Goal: Information Seeking & Learning: Learn about a topic

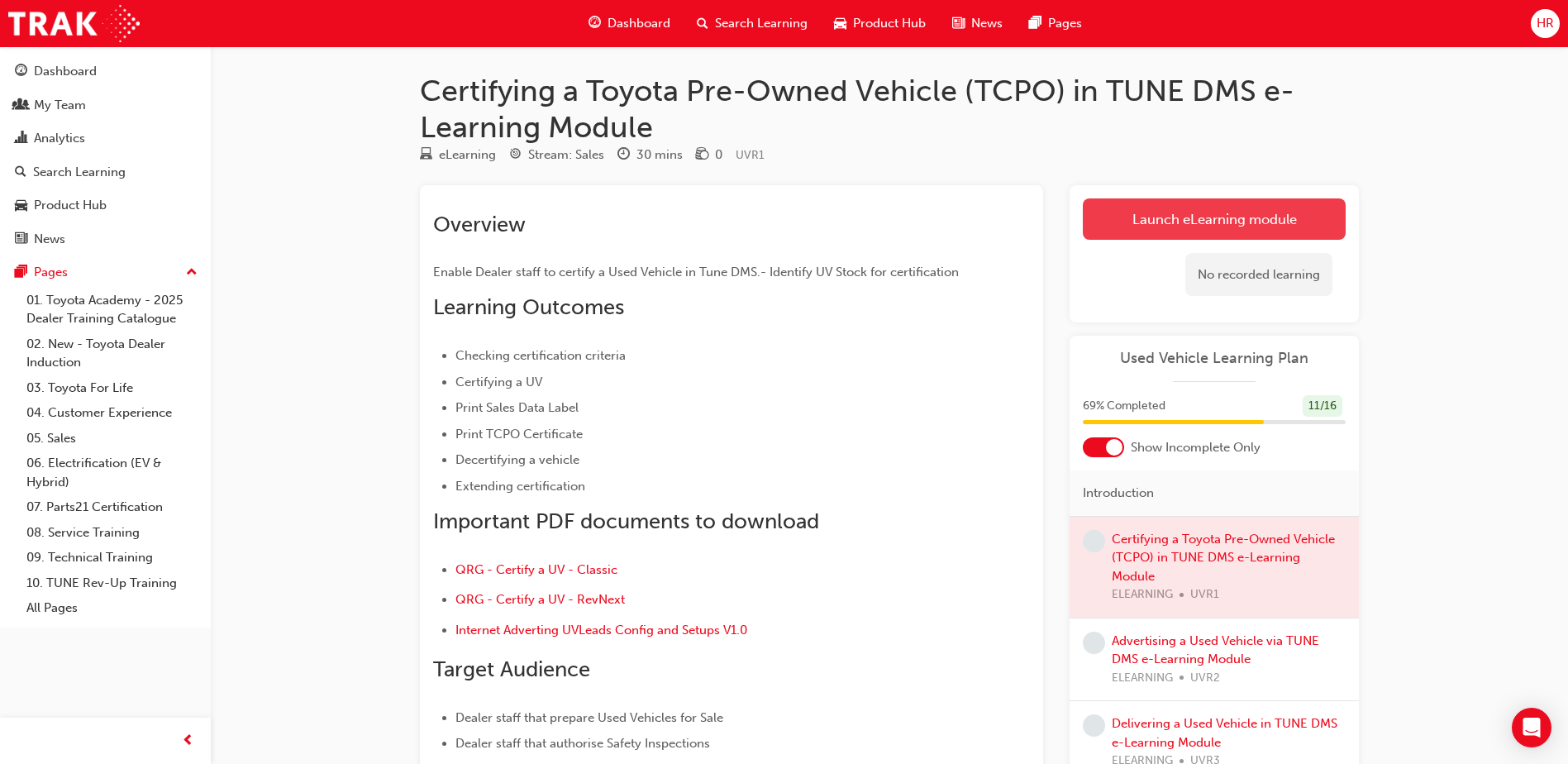
click at [1177, 216] on link "Launch eLearning module" at bounding box center [1215, 219] width 263 height 41
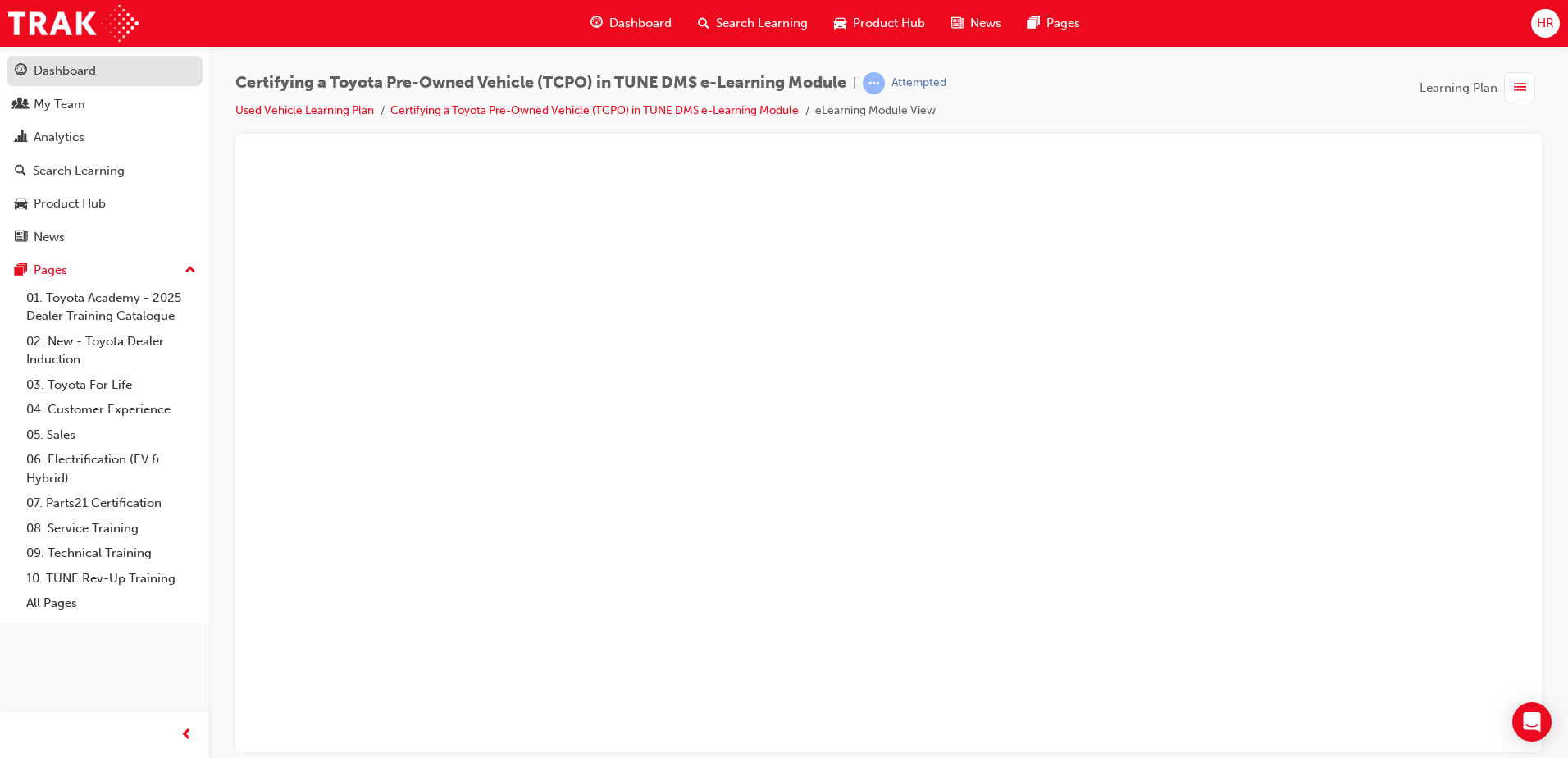
click at [91, 74] on div "Dashboard" at bounding box center [64, 71] width 63 height 19
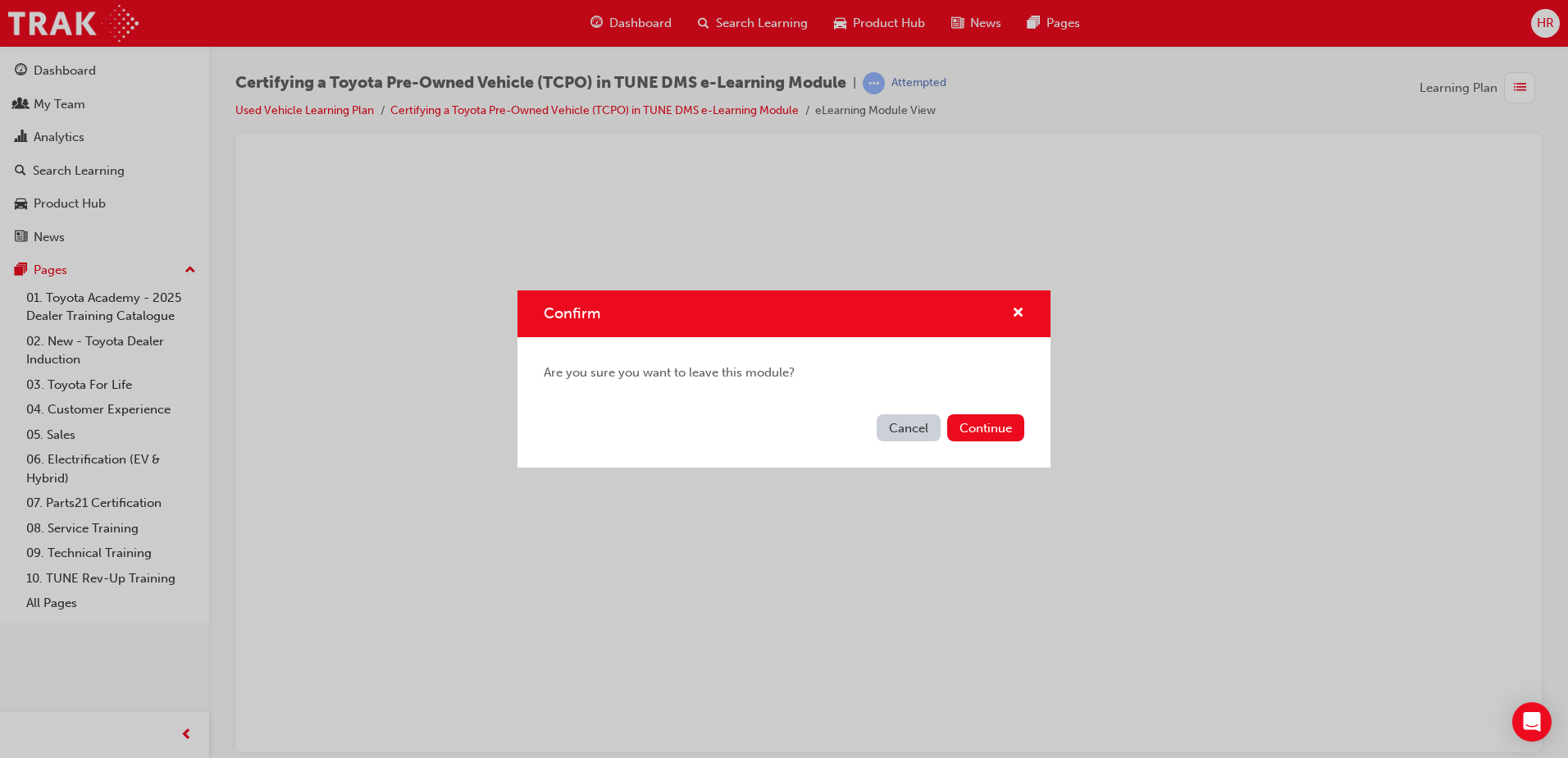
click at [919, 428] on button "Cancel" at bounding box center [908, 427] width 64 height 27
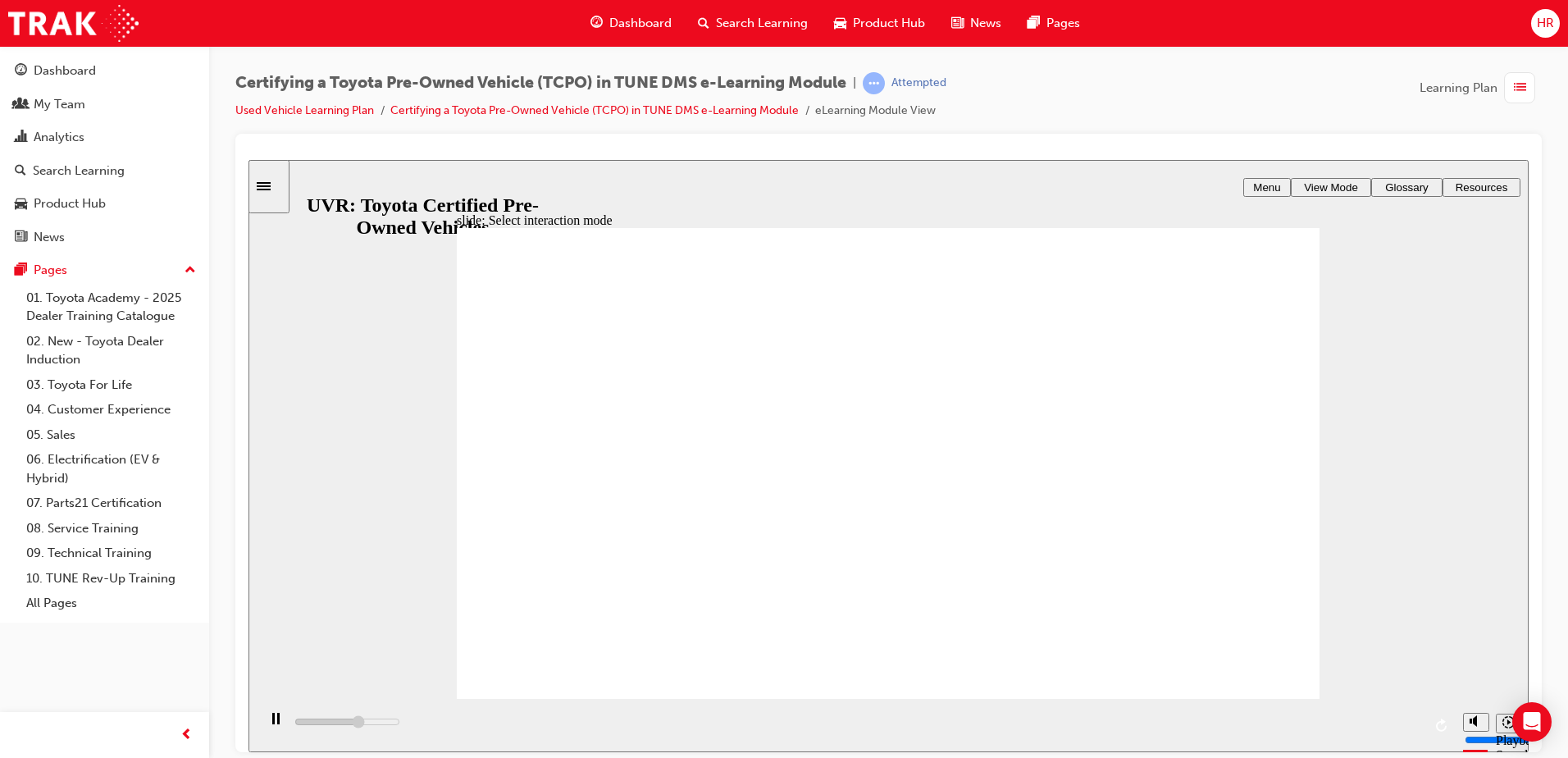
type input "9000"
radio input "true"
type input "14100"
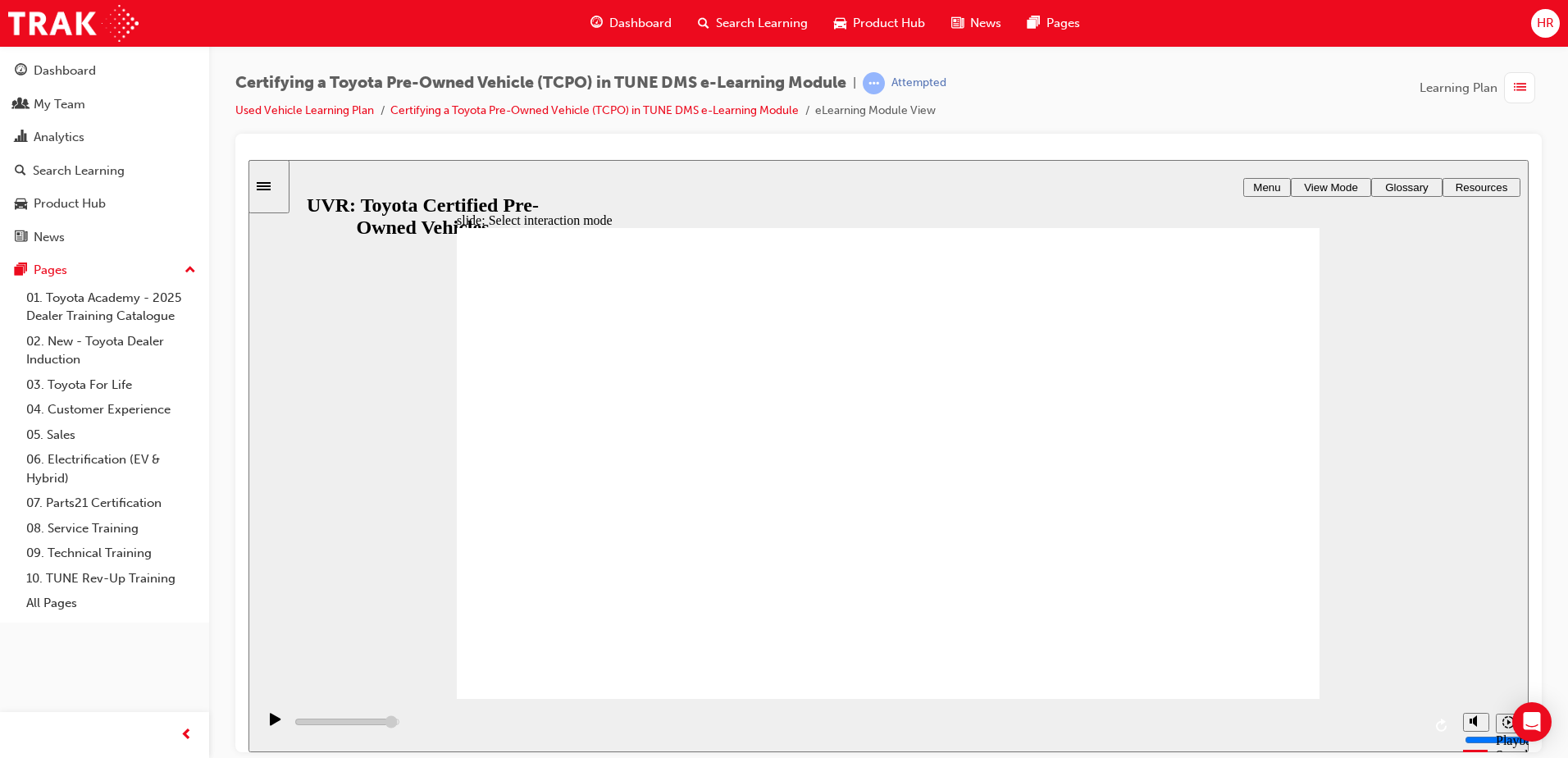
radio input "false"
radio input "true"
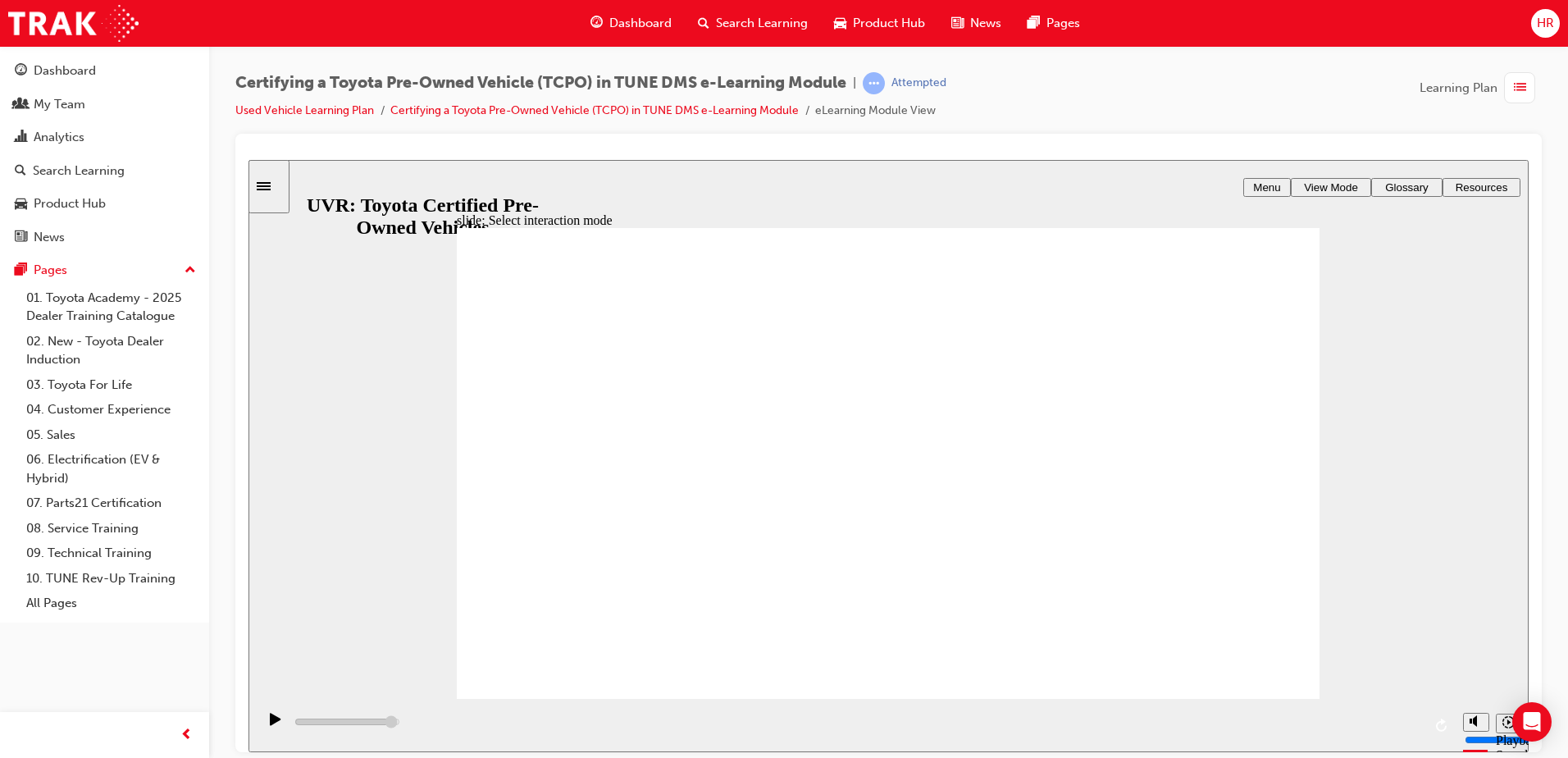
drag, startPoint x: 367, startPoint y: 528, endPoint x: 1052, endPoint y: 549, distance: 685.3
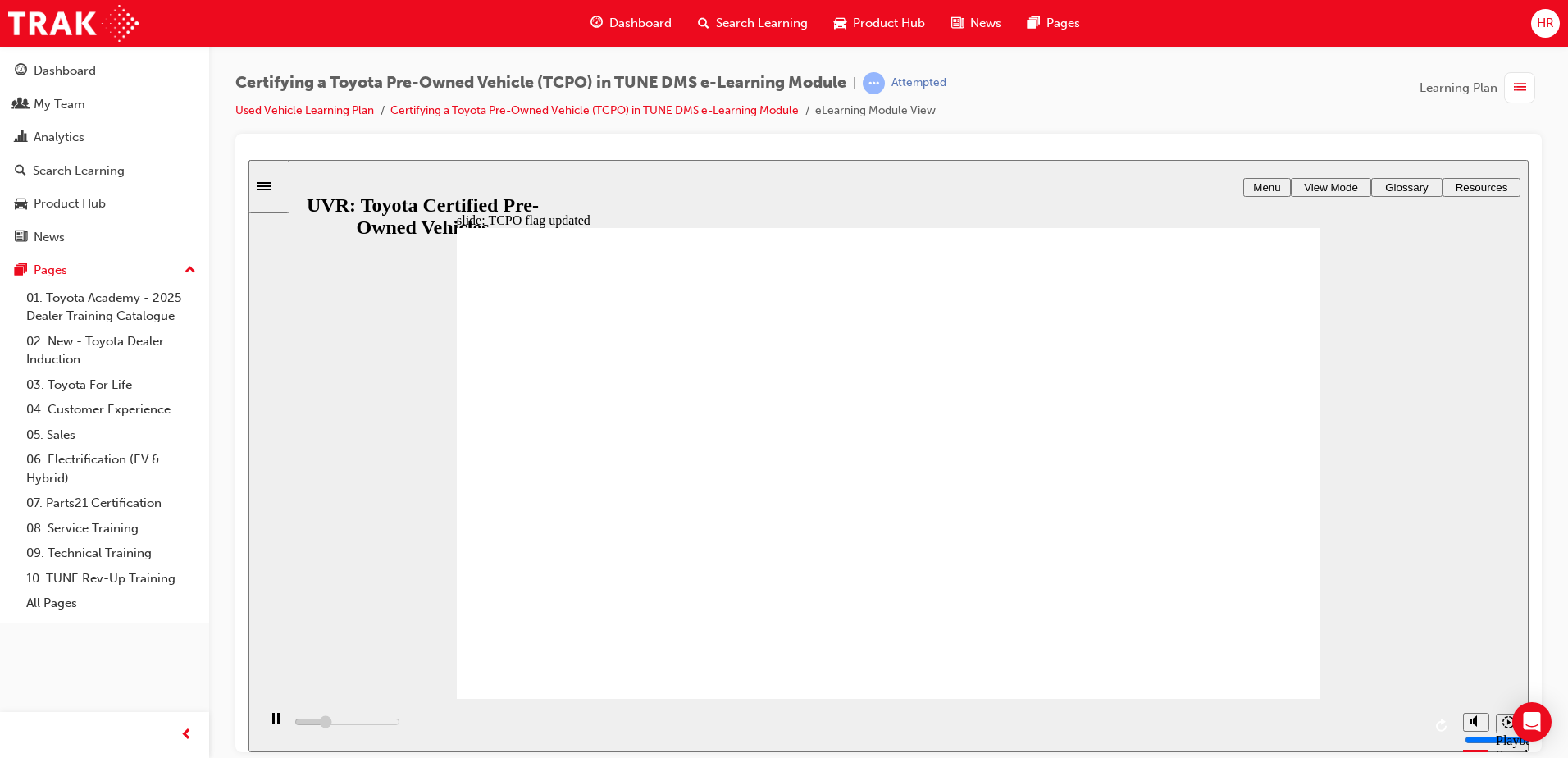
drag, startPoint x: 628, startPoint y: 654, endPoint x: 635, endPoint y: 666, distance: 13.9
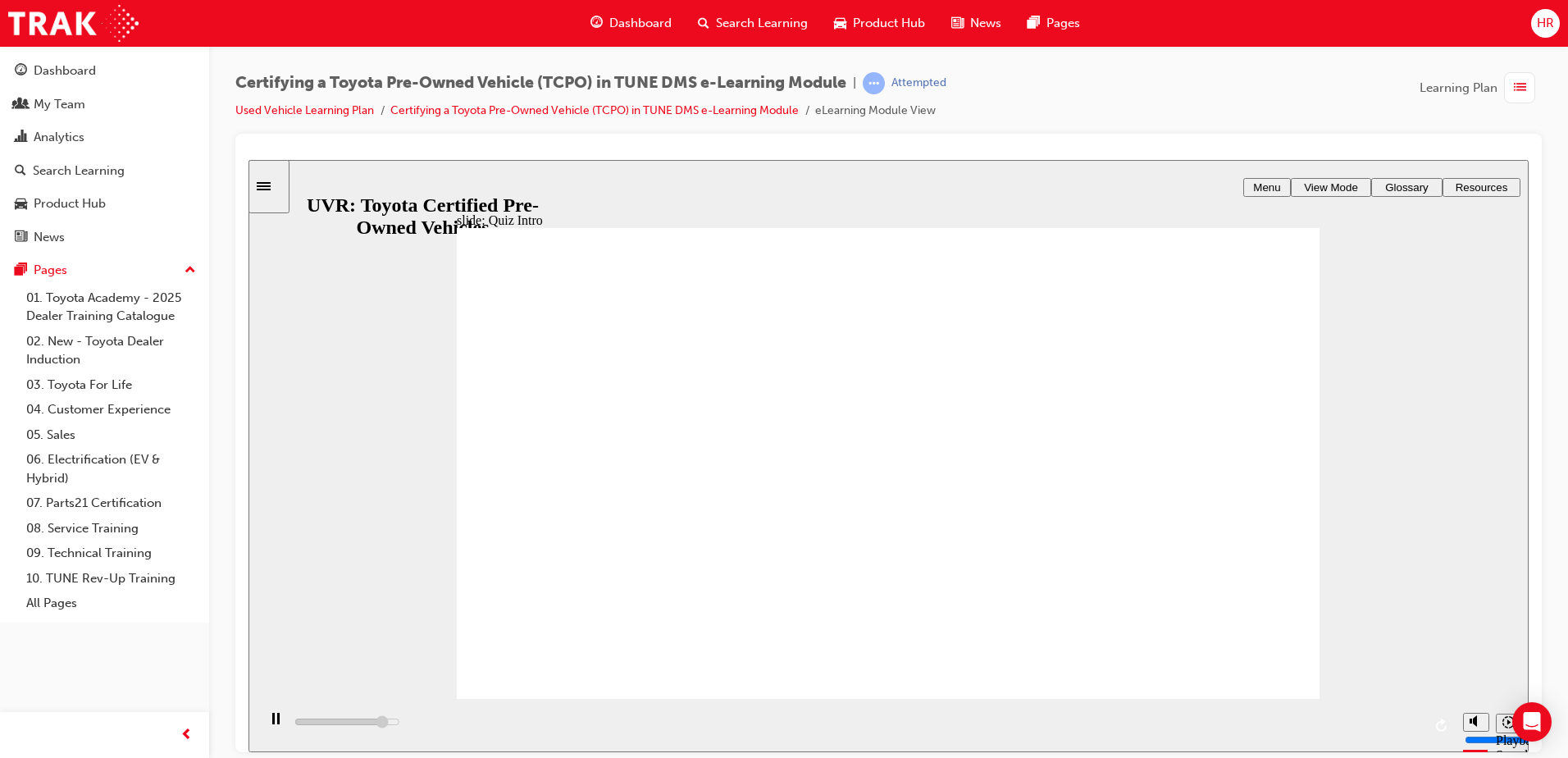
type input "6900"
radio input "false"
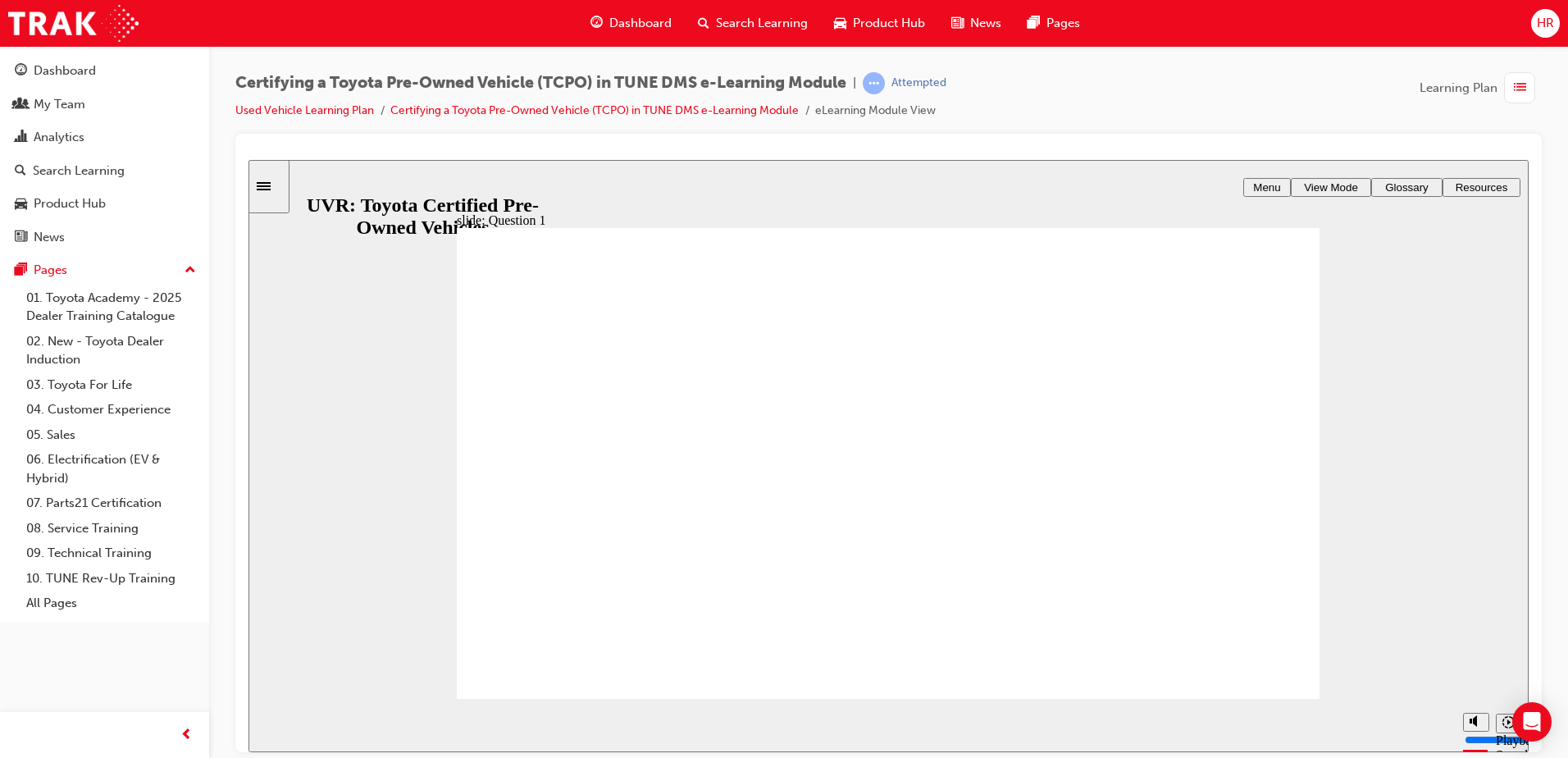
radio input "false"
radio input "true"
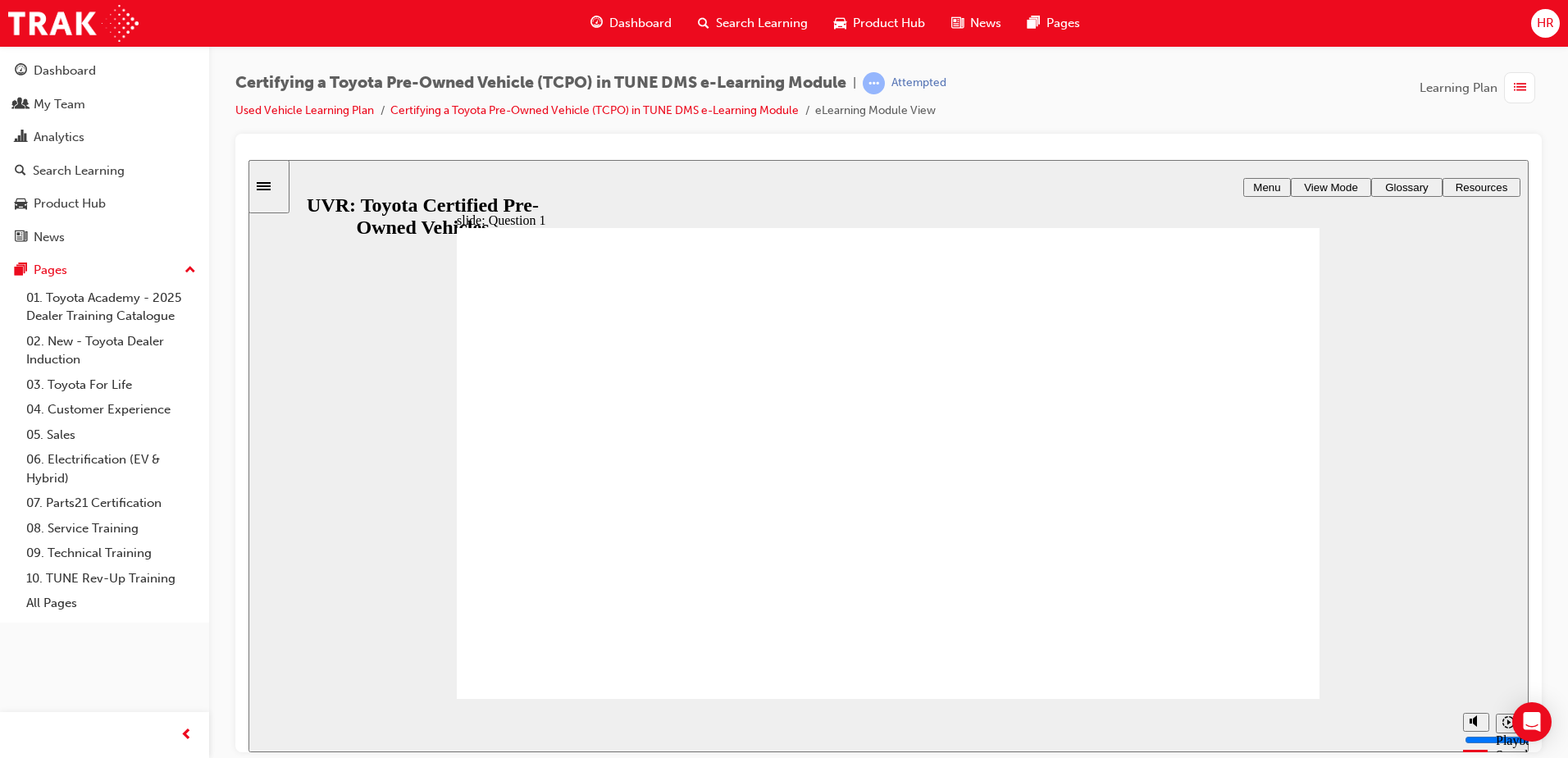
radio input "true"
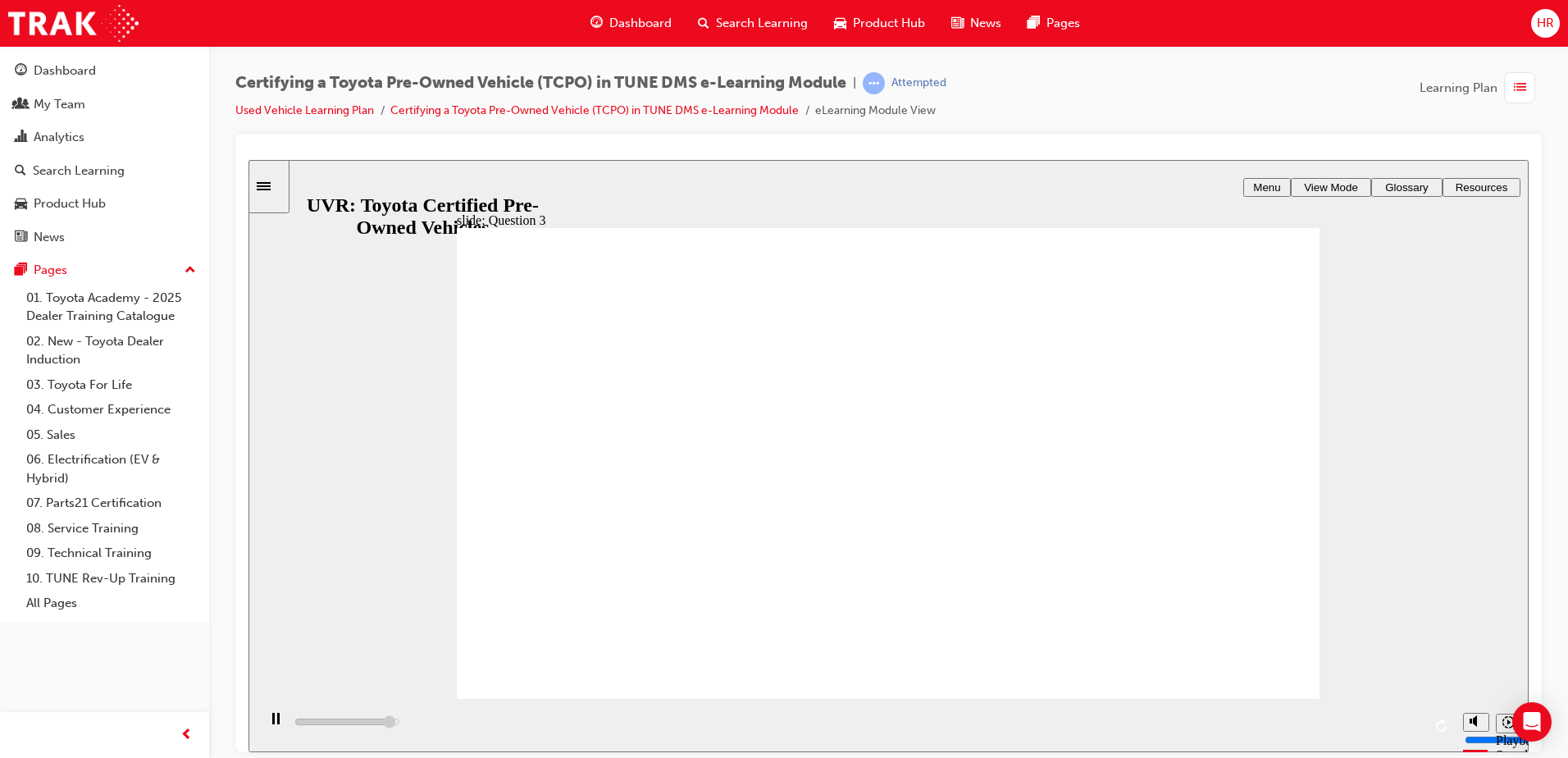
type input "4800"
checkbox input "true"
type input "5000"
checkbox input "true"
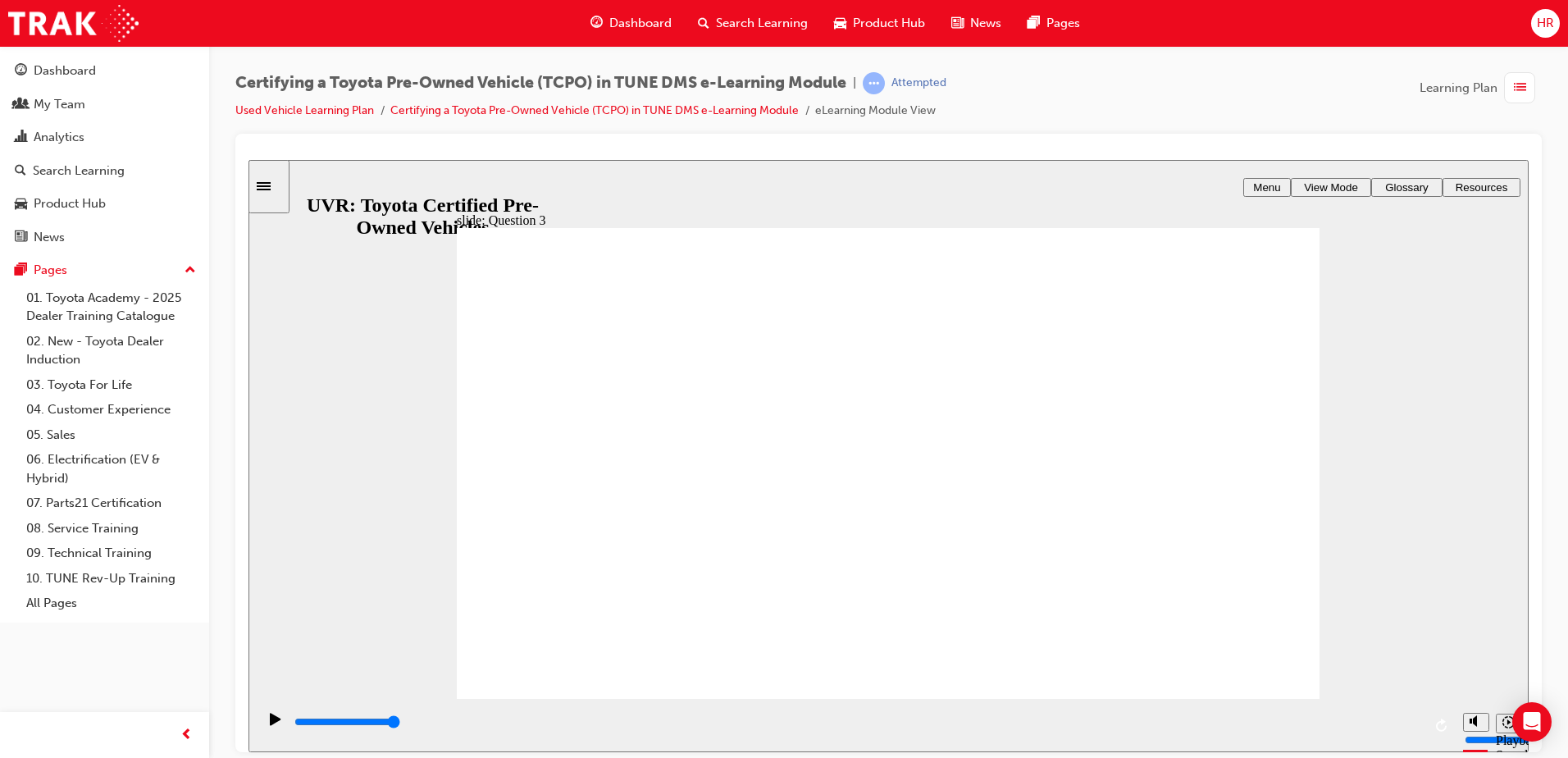
checkbox input "true"
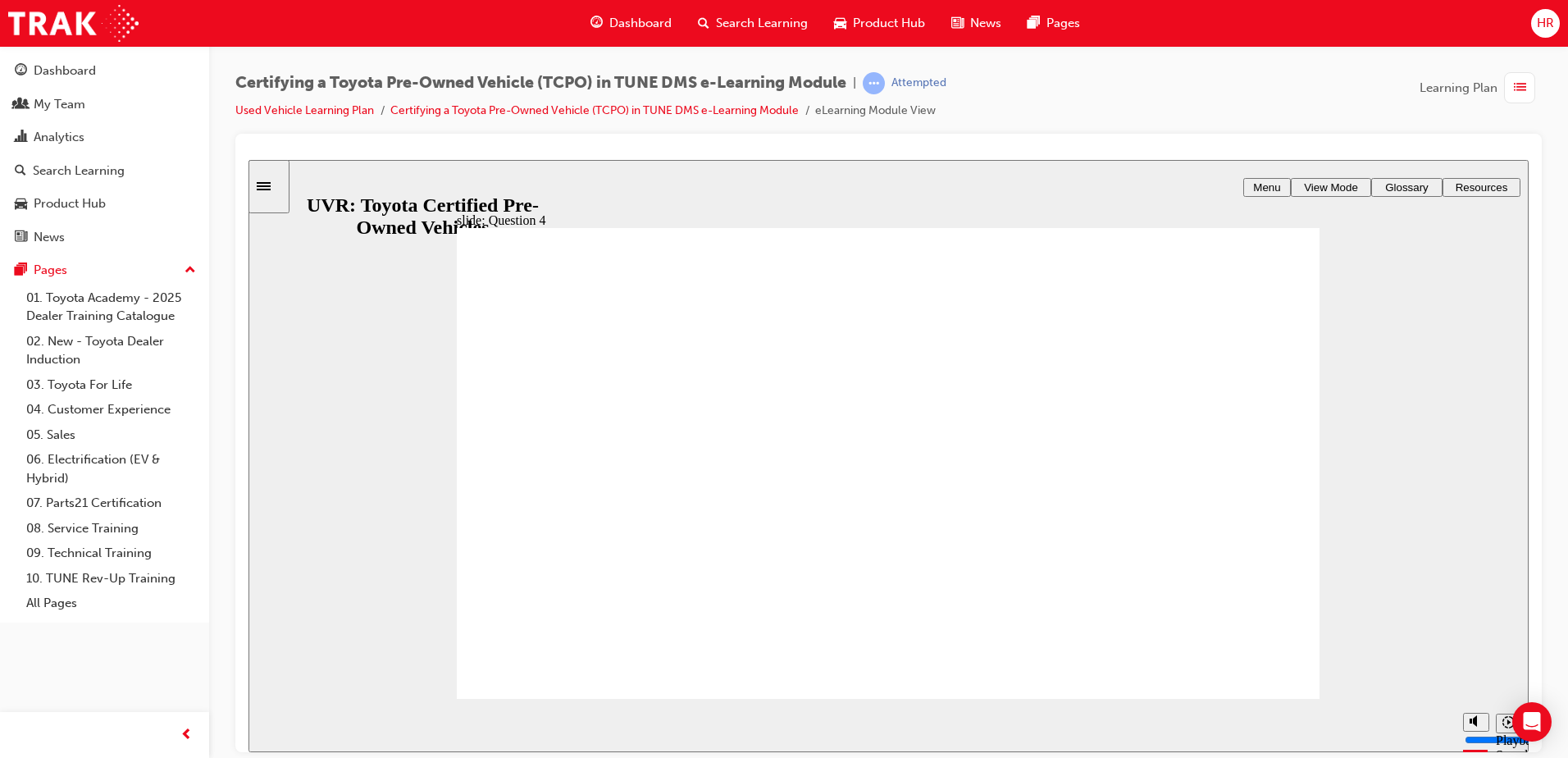
radio input "true"
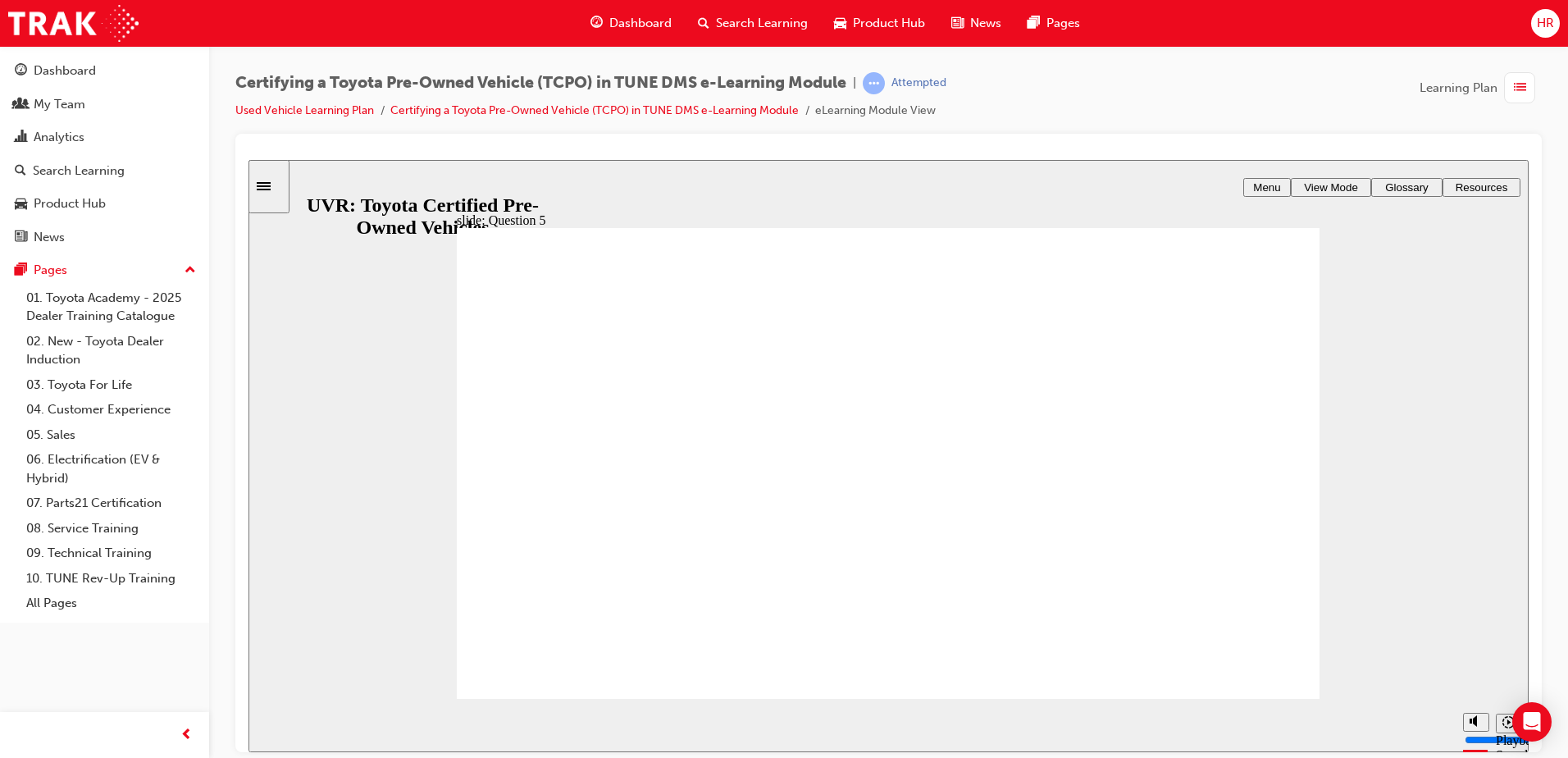
radio input "true"
radio input "false"
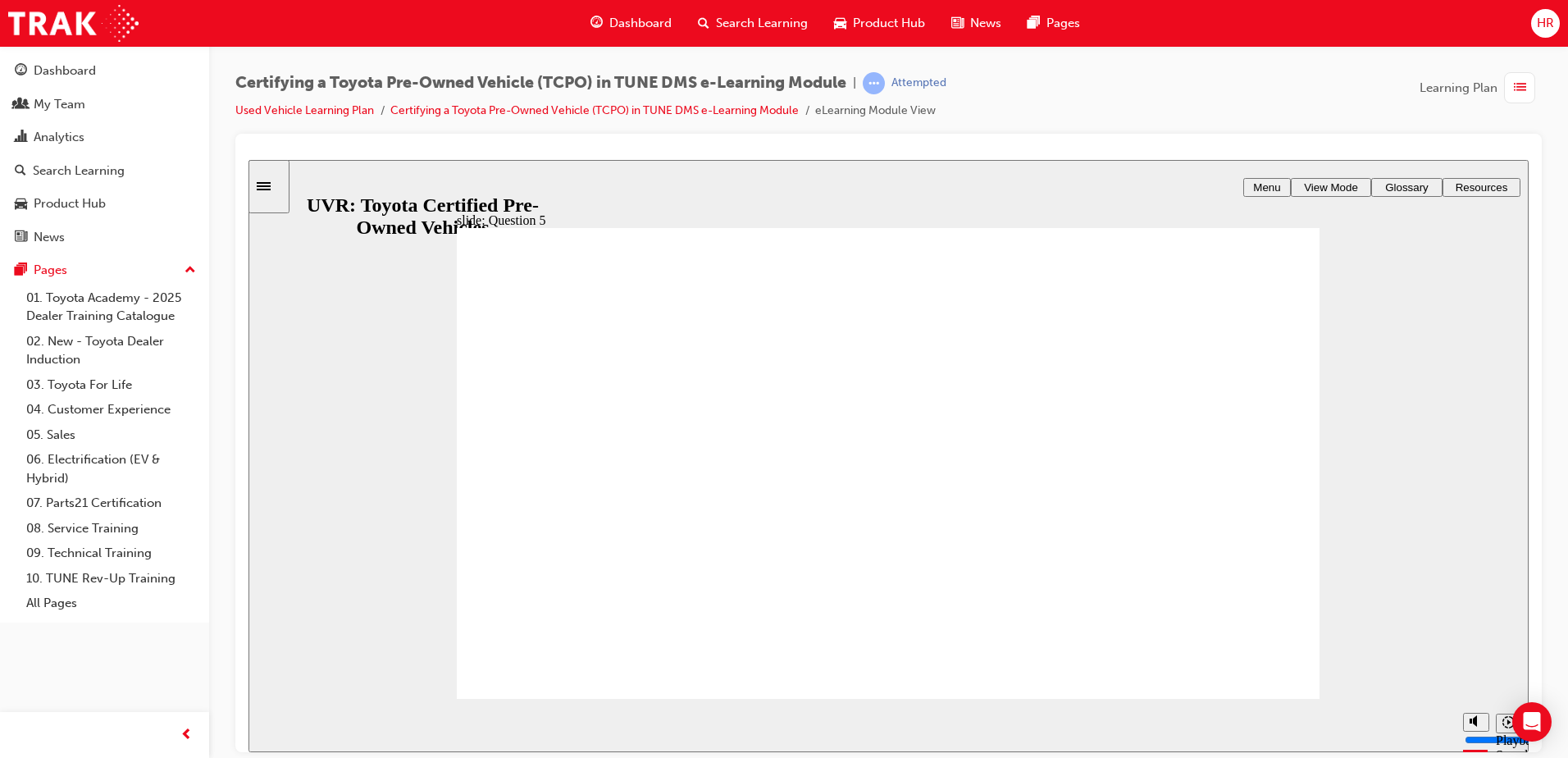
radio input "false"
radio input "true"
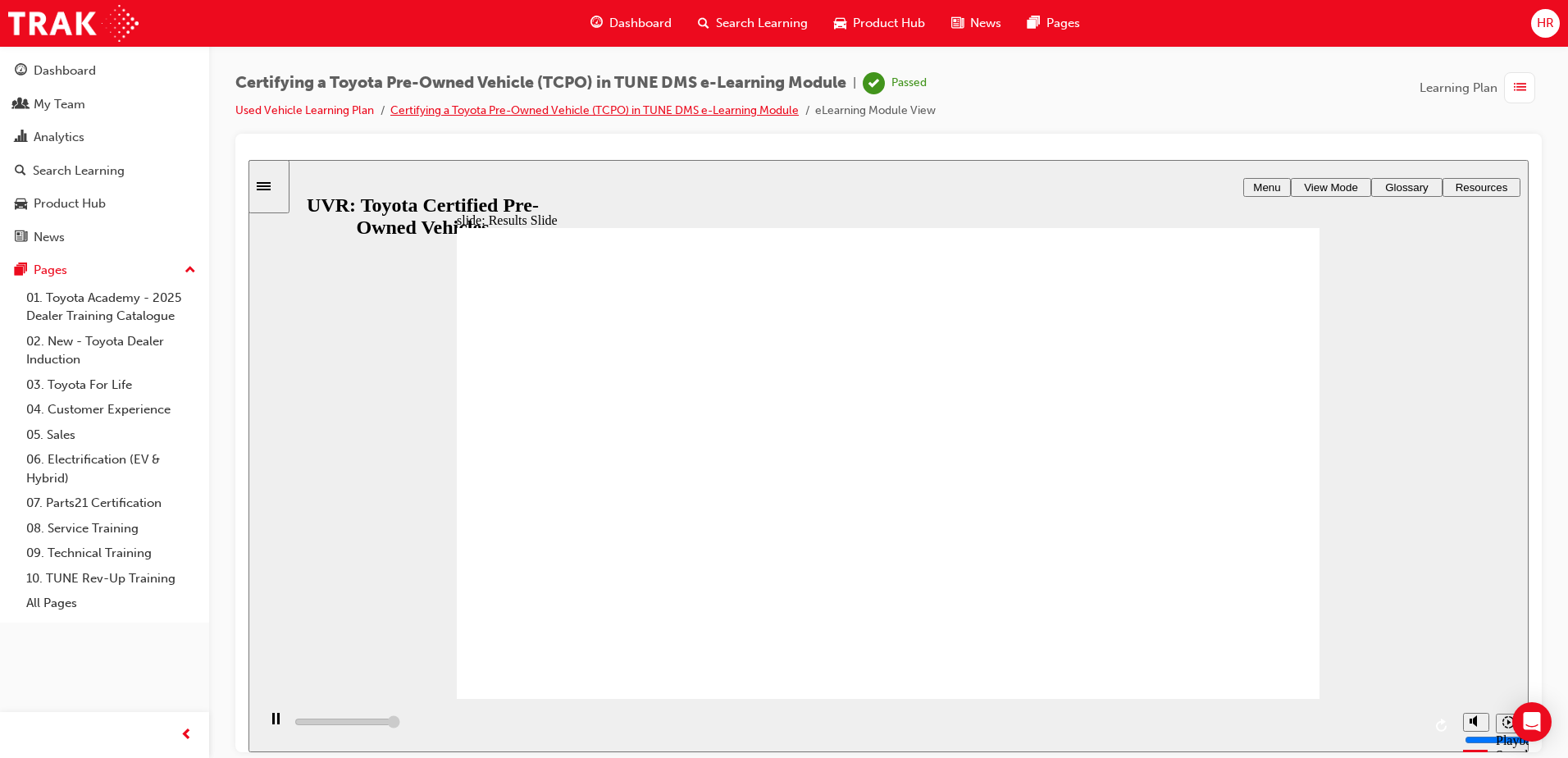
type input "4000"
click at [323, 113] on link "Used Vehicle Learning Plan" at bounding box center [305, 110] width 139 height 14
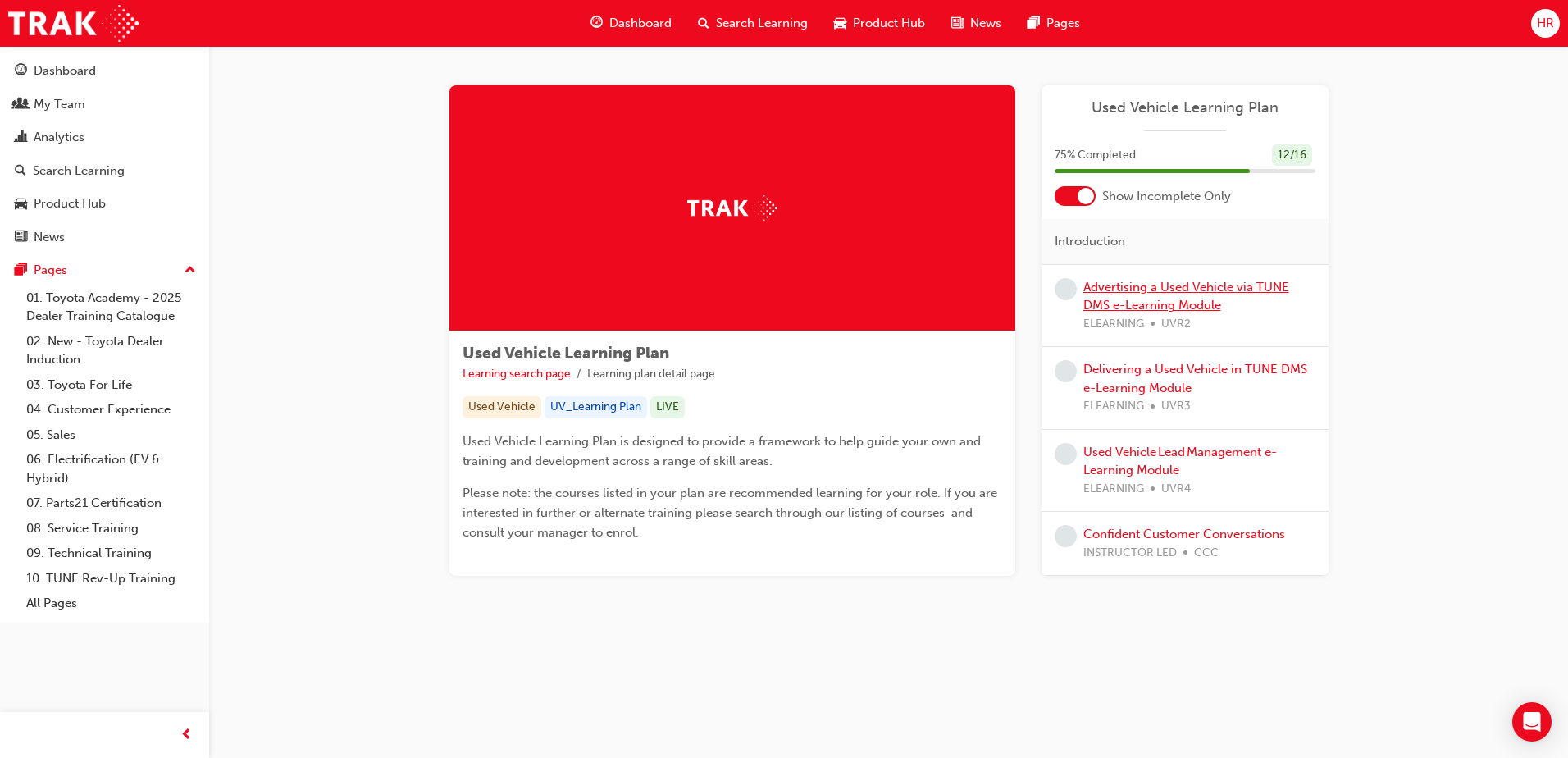
click at [1143, 294] on link "Advertising a Used Vehicle via TUNE DMS e-Learning Module" at bounding box center [1186, 296] width 206 height 33
